Goal: Information Seeking & Learning: Learn about a topic

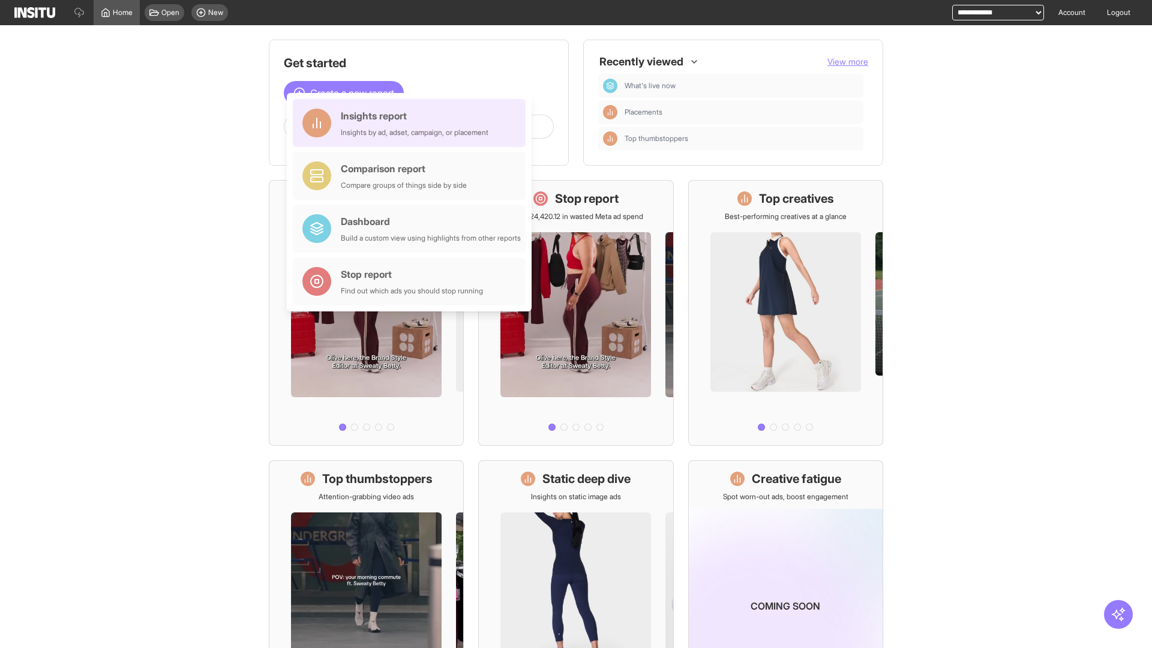
click at [412, 123] on div "Insights report Insights by ad, adset, campaign, or placement" at bounding box center [415, 123] width 148 height 29
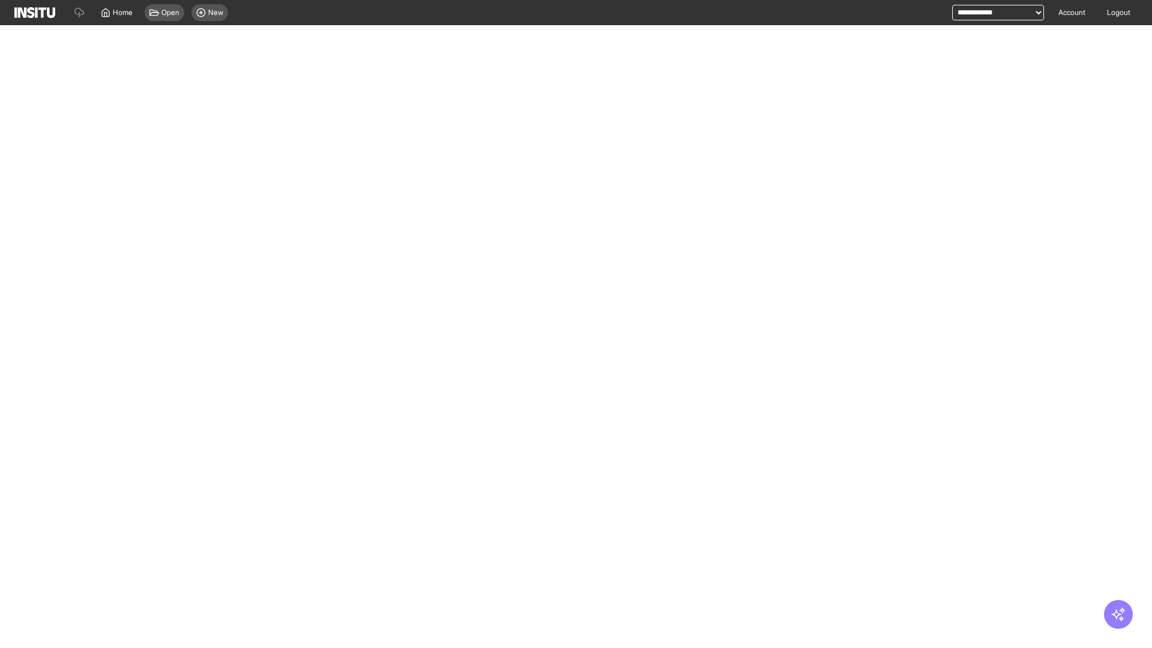
select select "**"
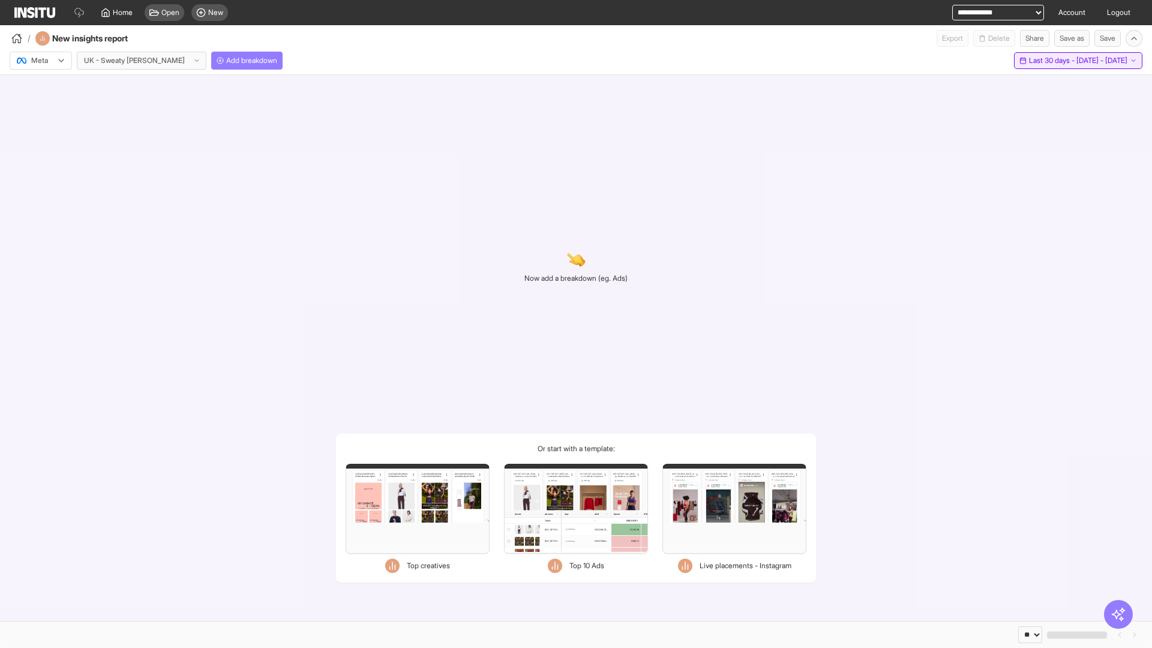
click at [1055, 61] on span "Last 30 days - [DATE] - [DATE]" at bounding box center [1078, 61] width 98 height 10
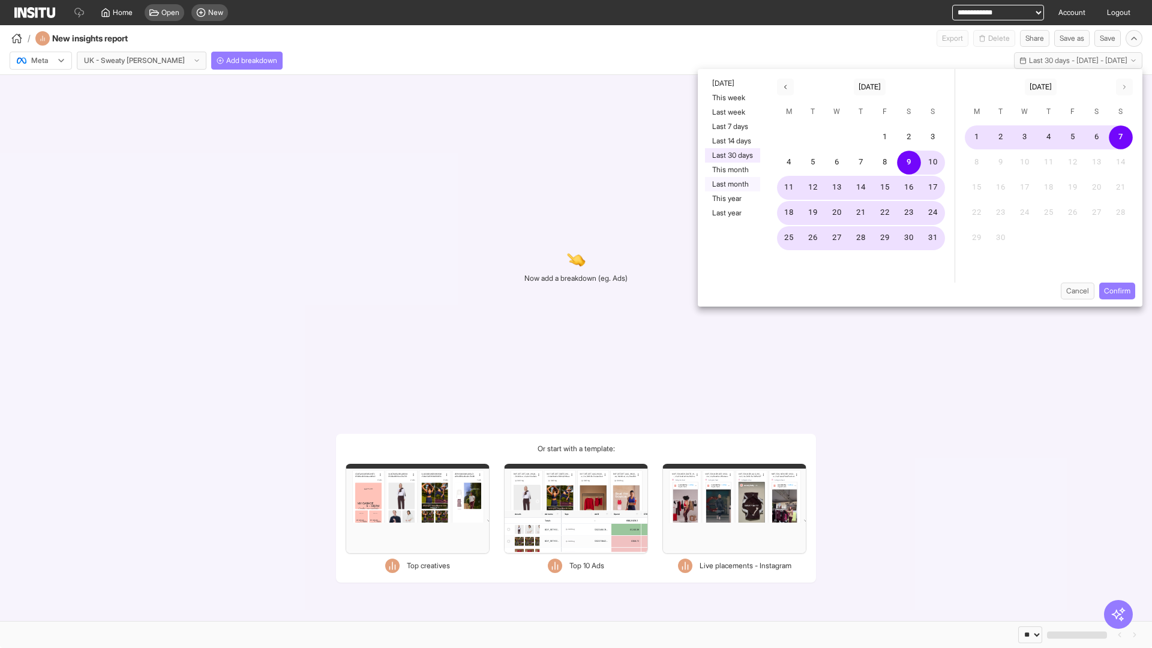
click at [731, 184] on button "Last month" at bounding box center [732, 184] width 55 height 14
